Goal: Find contact information: Find contact information

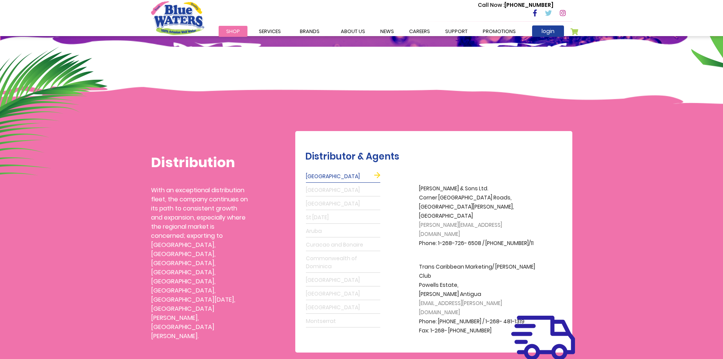
scroll to position [114, 0]
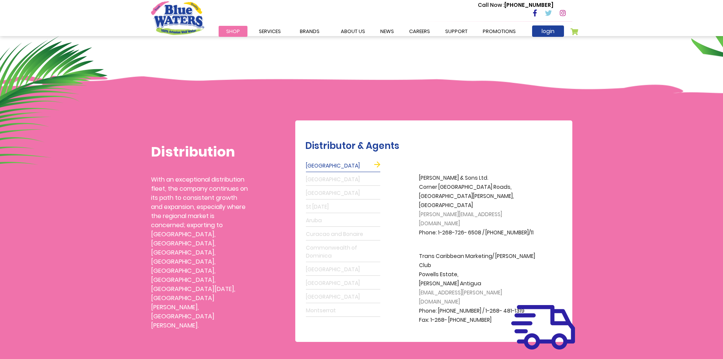
click at [308, 205] on link "St [DATE]" at bounding box center [343, 207] width 74 height 12
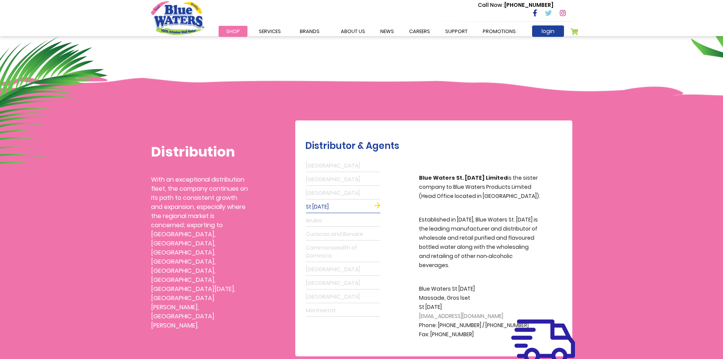
click at [377, 206] on link "St [DATE]" at bounding box center [343, 207] width 74 height 12
drag, startPoint x: 440, startPoint y: 299, endPoint x: 414, endPoint y: 280, distance: 31.9
click at [414, 280] on div "[PERSON_NAME] & Sons Ltd. [GEOGRAPHIC_DATA][PERSON_NAME], [GEOGRAPHIC_DATA] [PE…" at bounding box center [474, 251] width 187 height 184
copy p "Blue Waters St [DATE] Massade, Gros lset [GEOGRAPHIC_DATA][DATE]"
